Goal: Information Seeking & Learning: Check status

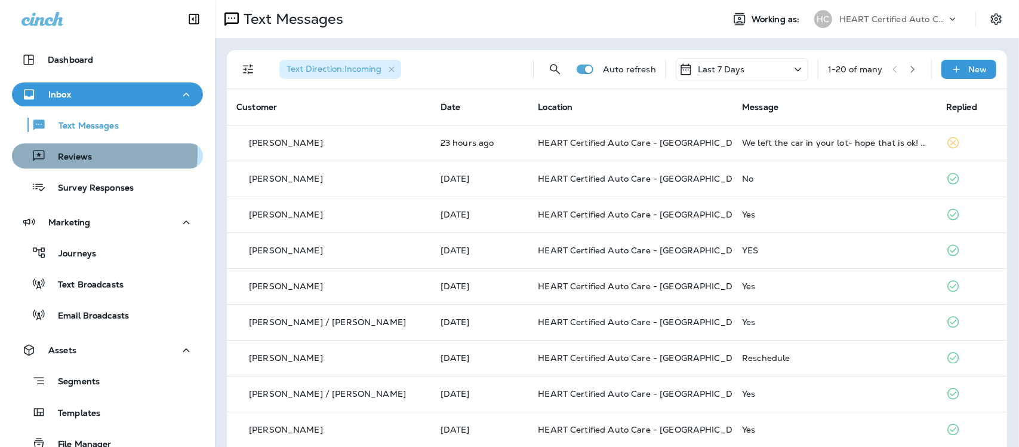
click at [76, 153] on p "Reviews" at bounding box center [69, 157] width 46 height 11
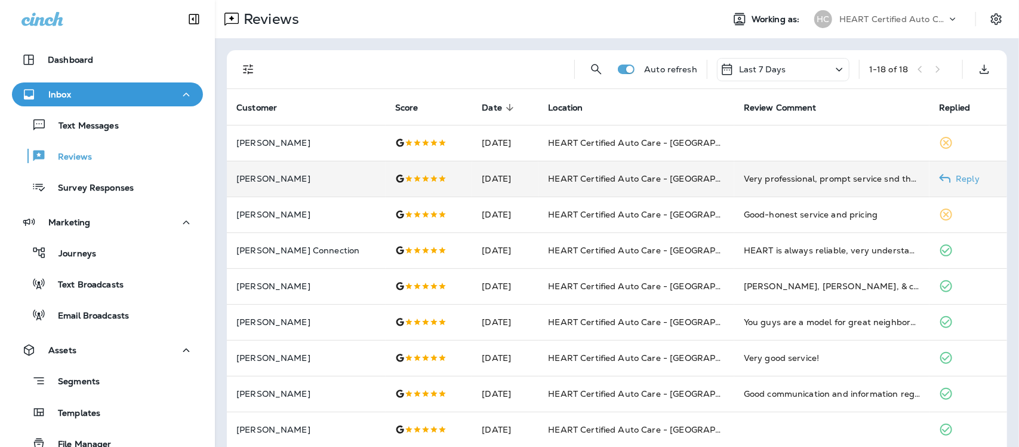
click at [734, 180] on td "Very professional, prompt service snd thorough. So happy I found them!" at bounding box center [832, 179] width 196 height 36
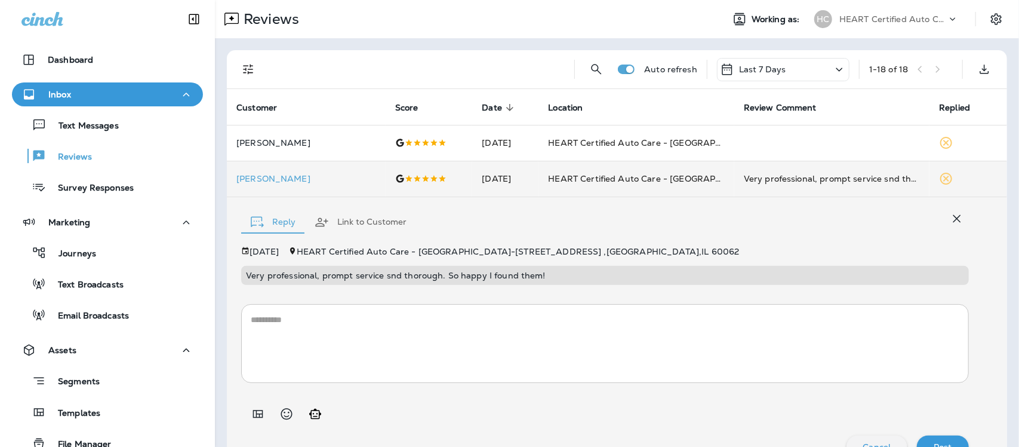
scroll to position [25, 0]
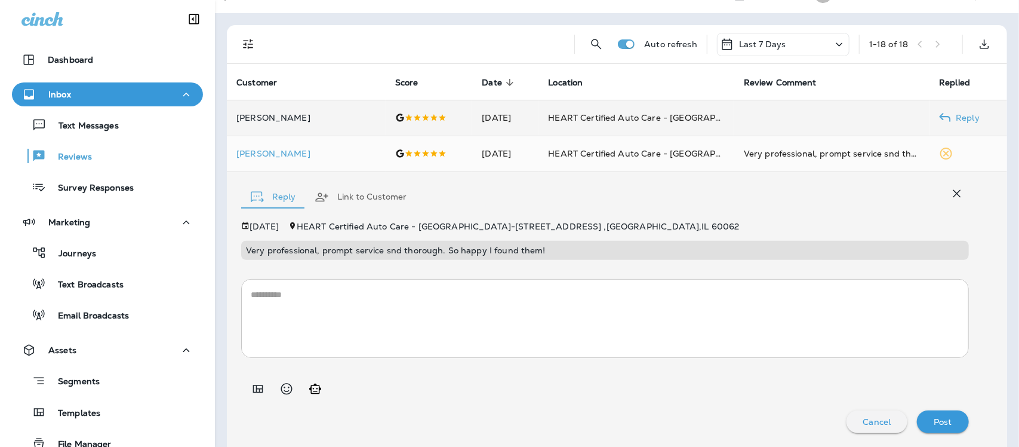
click at [699, 118] on td "HEART Certified Auto Care - [GEOGRAPHIC_DATA]" at bounding box center [637, 118] width 196 height 36
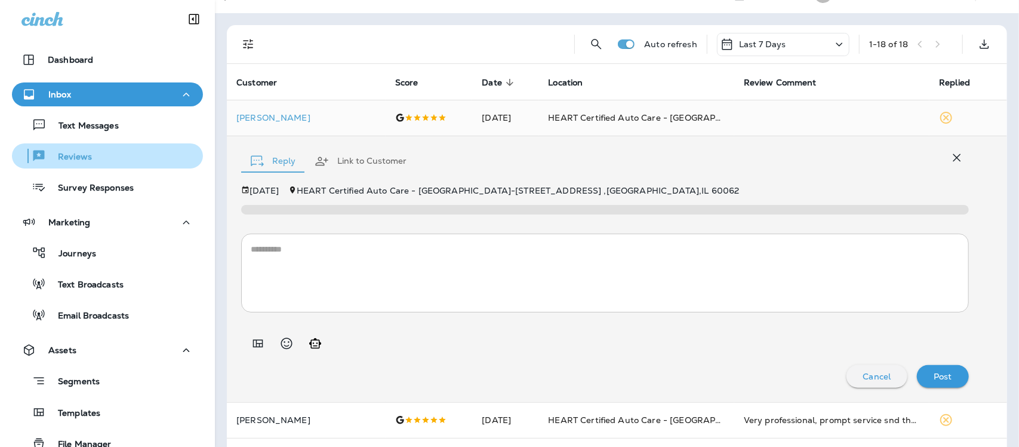
click at [85, 152] on p "Reviews" at bounding box center [69, 157] width 46 height 11
click at [75, 158] on p "Reviews" at bounding box center [69, 157] width 46 height 11
click at [60, 162] on p "Reviews" at bounding box center [69, 157] width 46 height 11
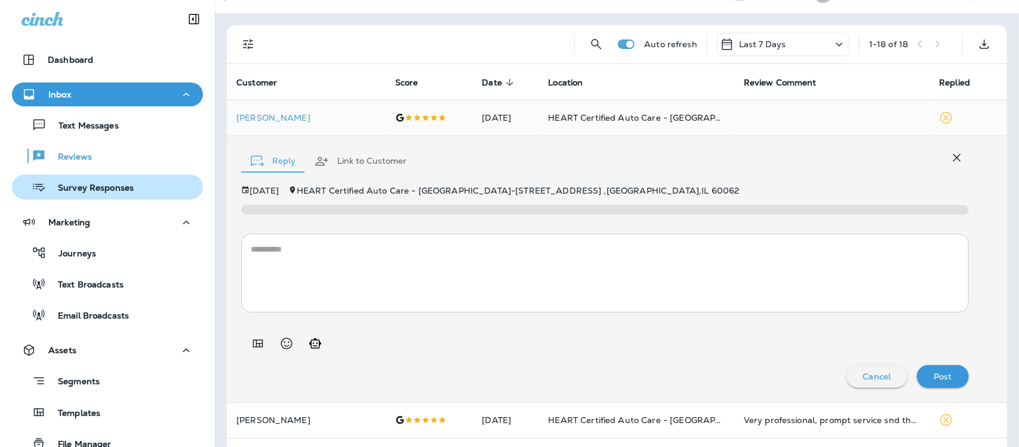
click at [81, 189] on p "Survey Responses" at bounding box center [90, 188] width 88 height 11
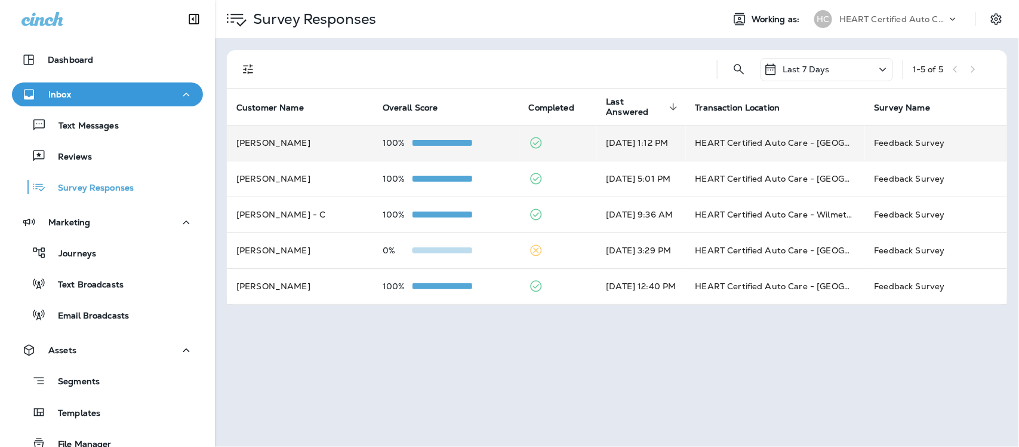
click at [769, 139] on td "HEART Certified Auto Care - [GEOGRAPHIC_DATA]" at bounding box center [775, 143] width 179 height 36
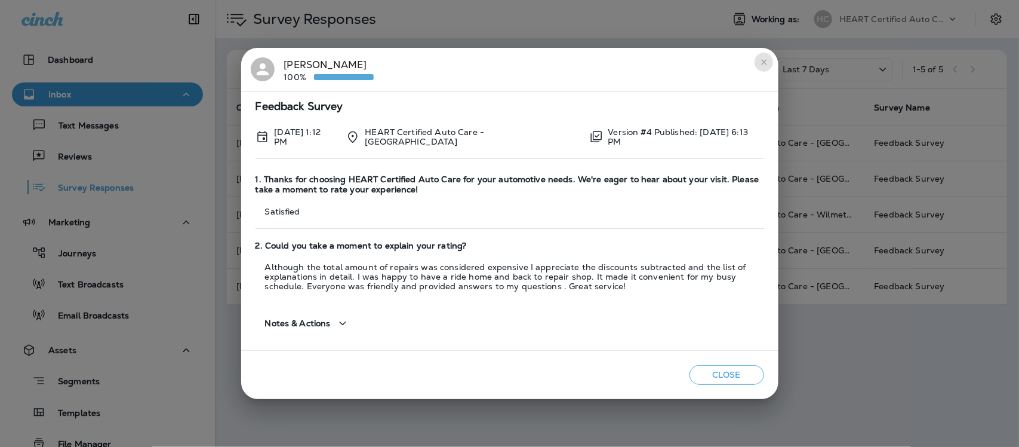
click at [764, 63] on icon "close" at bounding box center [763, 61] width 5 height 5
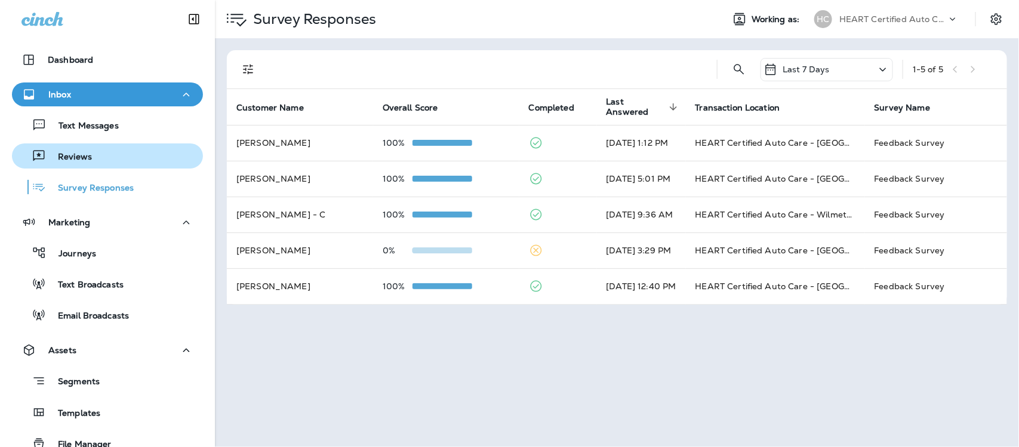
click at [64, 156] on p "Reviews" at bounding box center [69, 157] width 46 height 11
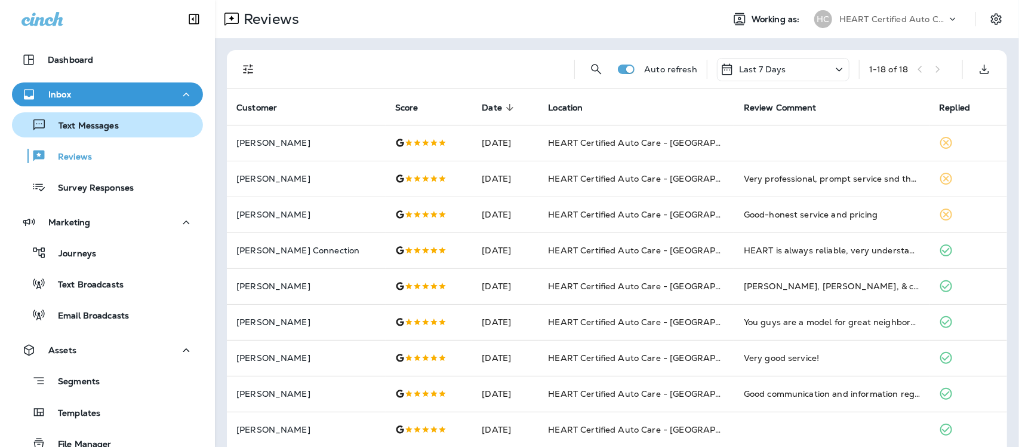
click at [99, 129] on p "Text Messages" at bounding box center [83, 126] width 72 height 11
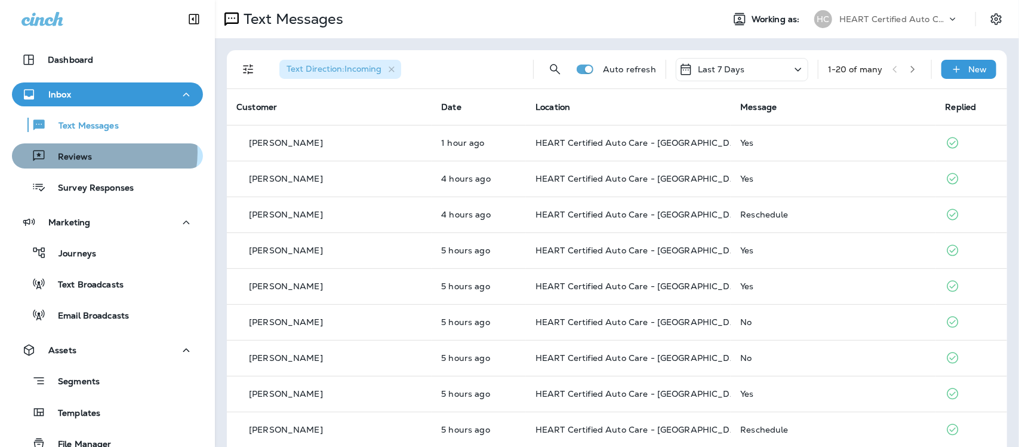
click at [93, 152] on div "Reviews" at bounding box center [108, 156] width 182 height 18
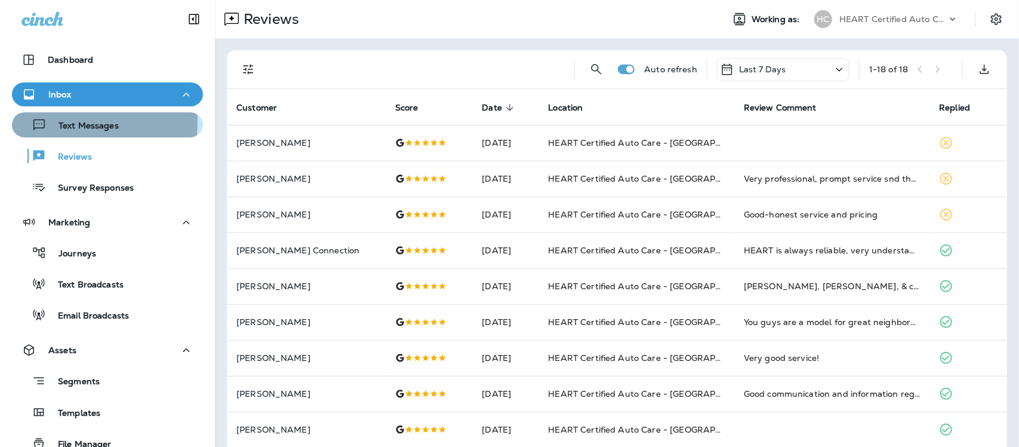
click at [82, 122] on p "Text Messages" at bounding box center [83, 126] width 72 height 11
